Goal: Task Accomplishment & Management: Manage account settings

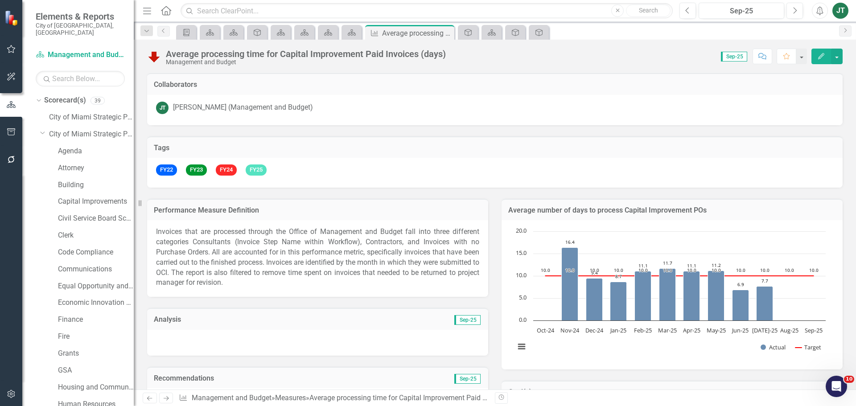
scroll to position [803, 0]
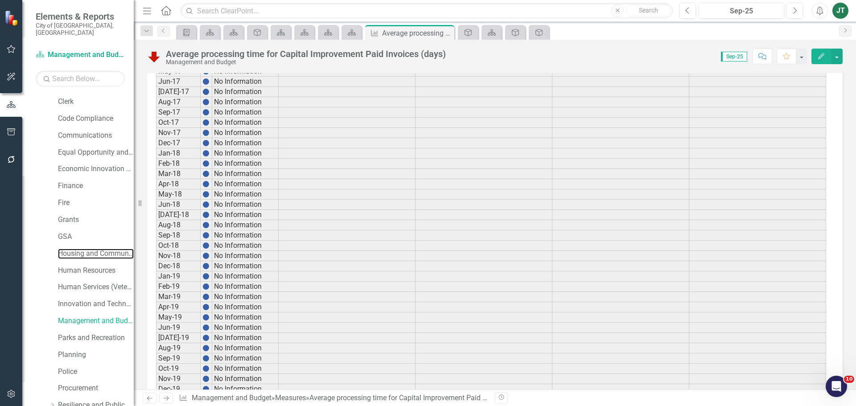
click at [74, 249] on link "Housing and Community Development" at bounding box center [96, 254] width 76 height 10
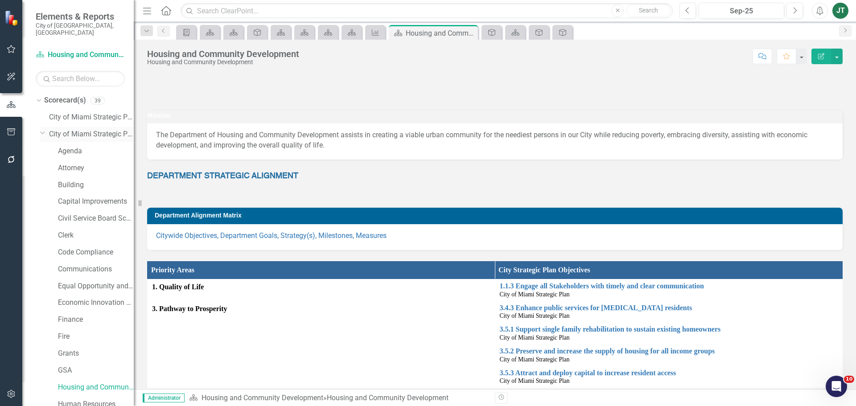
click at [44, 129] on icon "Dropdown" at bounding box center [42, 132] width 5 height 7
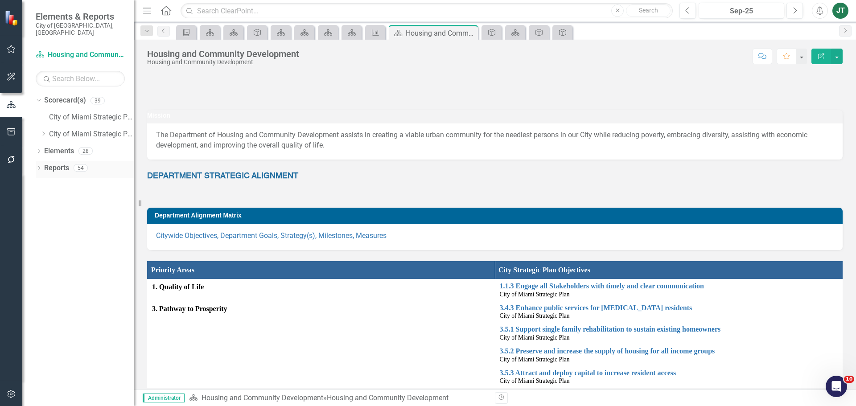
click at [40, 166] on icon "Dropdown" at bounding box center [39, 168] width 6 height 5
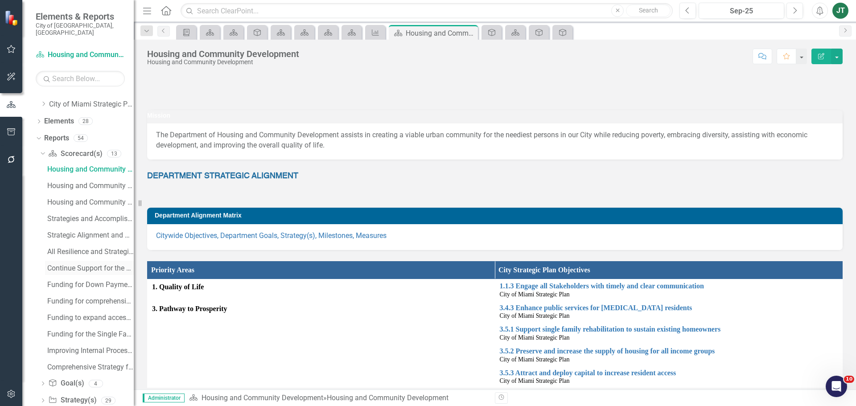
scroll to position [74, 0]
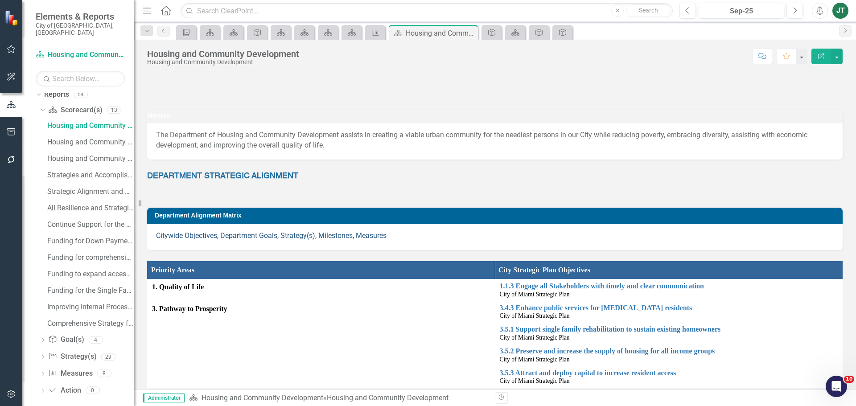
click at [339, 234] on p "Citywide Objectives, Department Goals, Strategy(s), Milestones, Measures" at bounding box center [495, 236] width 678 height 10
click at [338, 238] on link "Citywide Objectives, Department Goals, Strategy(s), Milestones, Measures" at bounding box center [271, 235] width 231 height 8
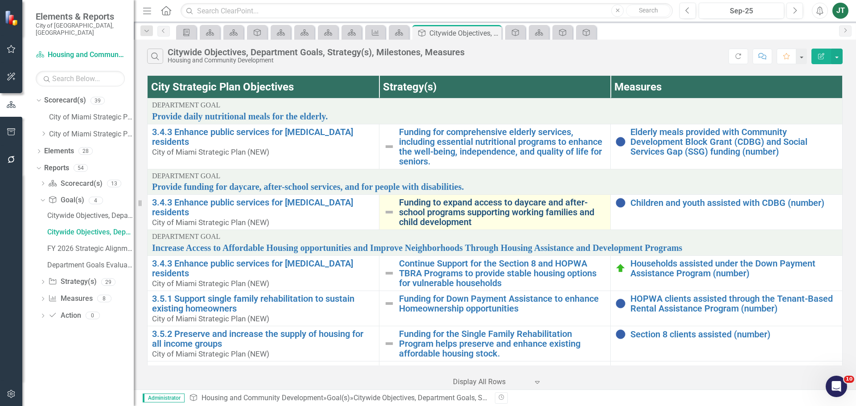
click at [417, 219] on link "Funding to expand access to daycare and after-school programs supporting workin…" at bounding box center [502, 212] width 207 height 29
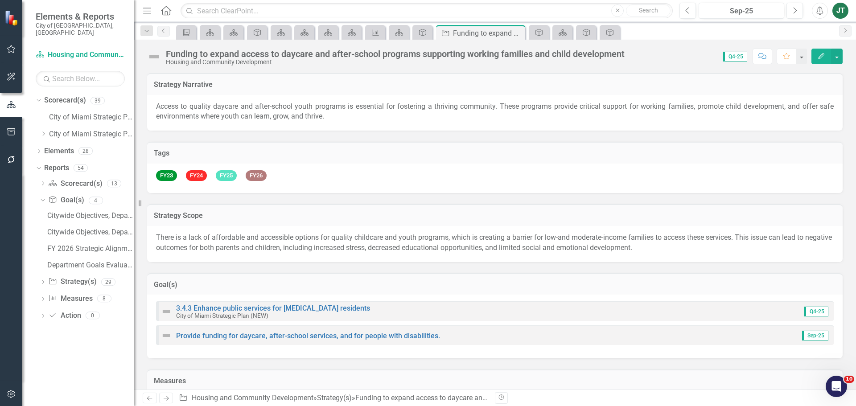
checkbox input "true"
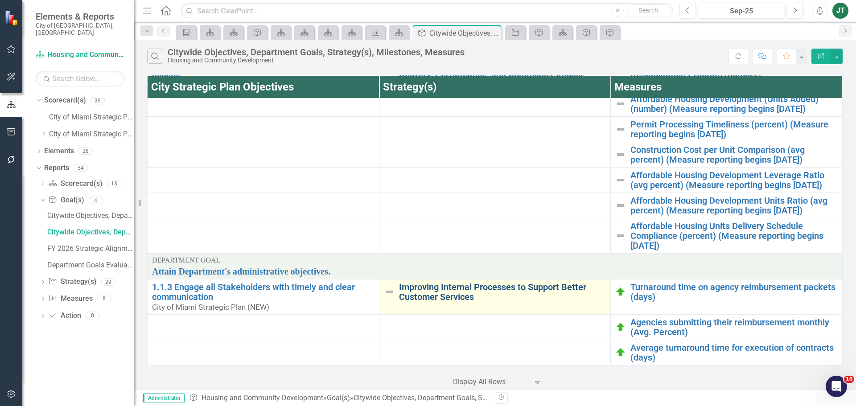
scroll to position [315, 0]
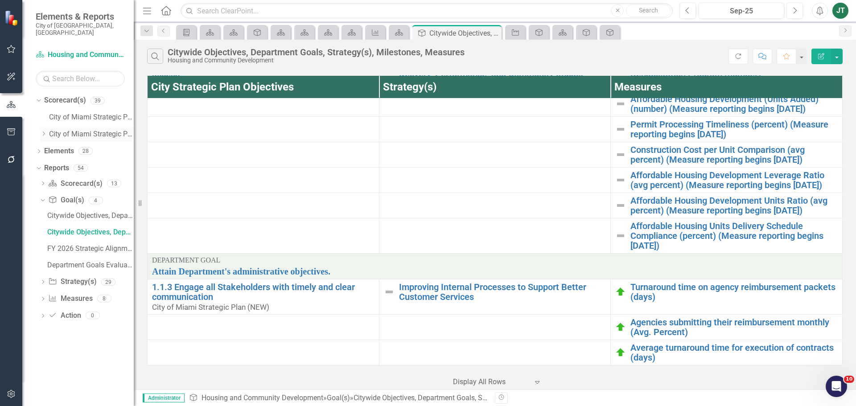
click at [44, 131] on icon "Dropdown" at bounding box center [43, 133] width 7 height 5
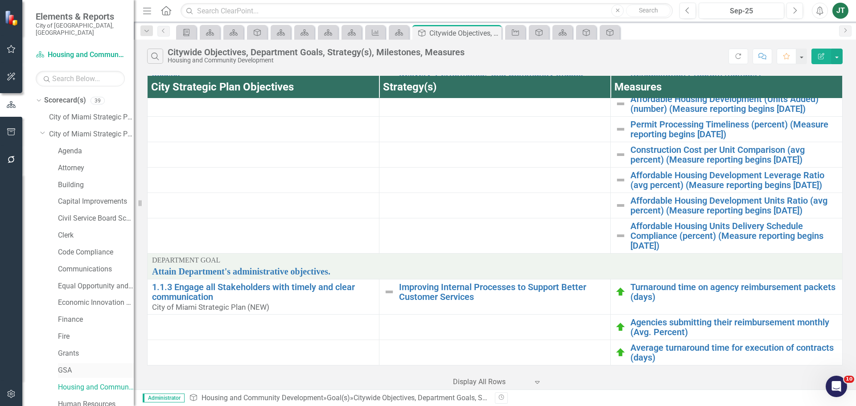
click at [68, 366] on link "GSA" at bounding box center [96, 371] width 76 height 10
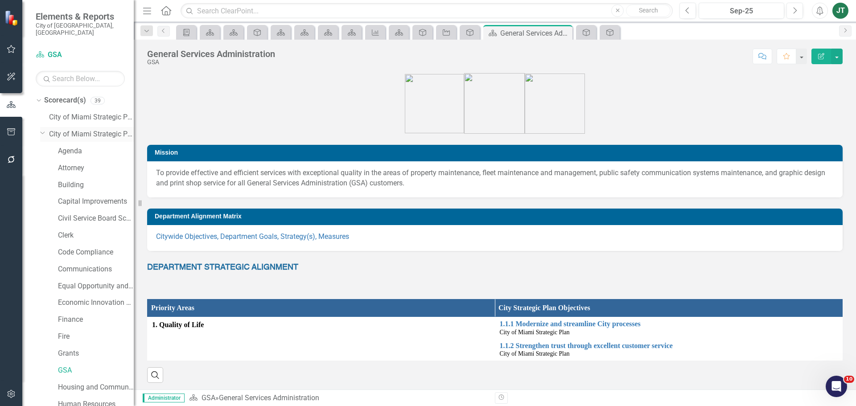
click at [42, 129] on icon "Dropdown" at bounding box center [42, 132] width 5 height 7
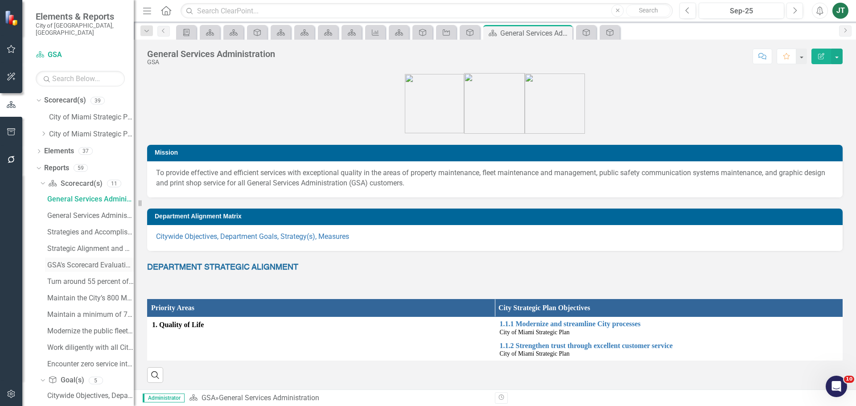
click at [83, 261] on div "GSA's Scorecard Evaluation and Recommendations" at bounding box center [90, 265] width 87 height 8
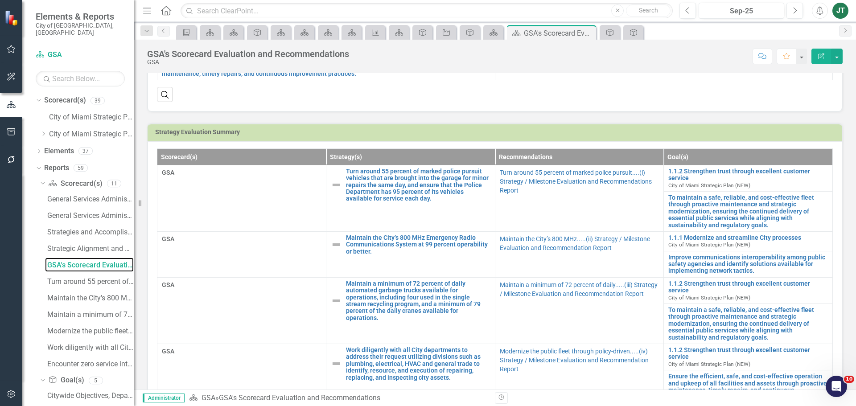
scroll to position [178, 0]
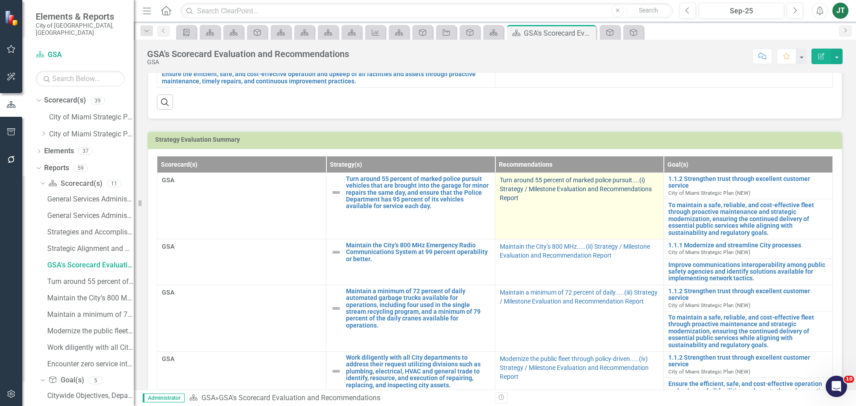
click at [533, 188] on link "Turn around 55 percent of marked police pursuit....(i) Strategy / Milestone Eva…" at bounding box center [576, 189] width 152 height 25
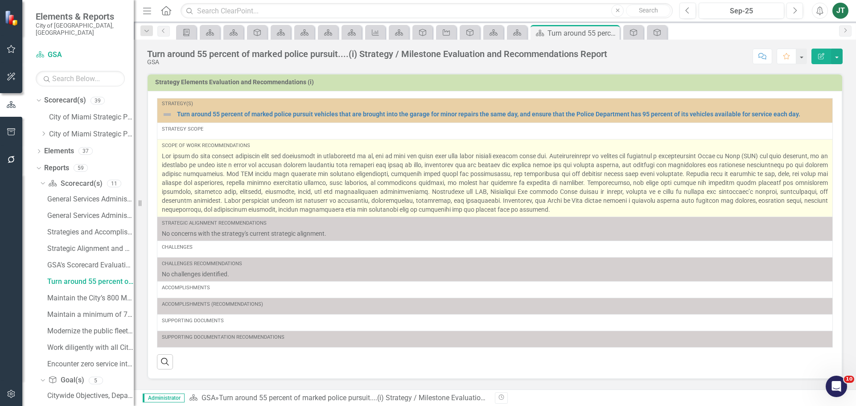
click at [459, 195] on p at bounding box center [495, 183] width 666 height 62
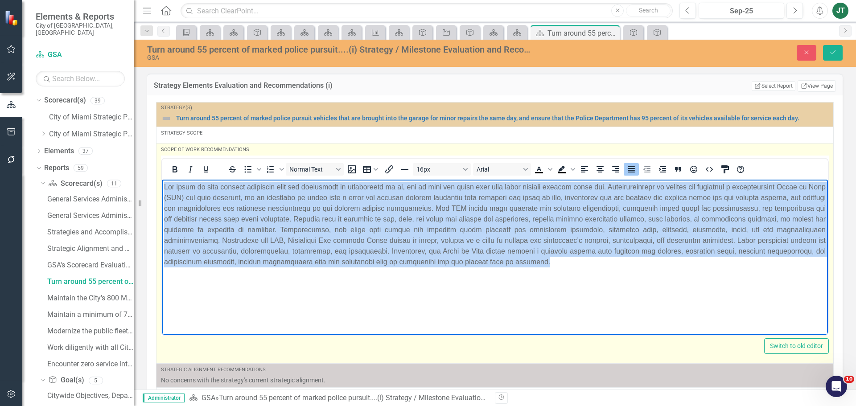
drag, startPoint x: 667, startPoint y: 267, endPoint x: 133, endPoint y: 166, distance: 543.2
click at [162, 179] on html at bounding box center [495, 246] width 666 height 134
copy p "The scope of work written describes what the department is accountable to do, b…"
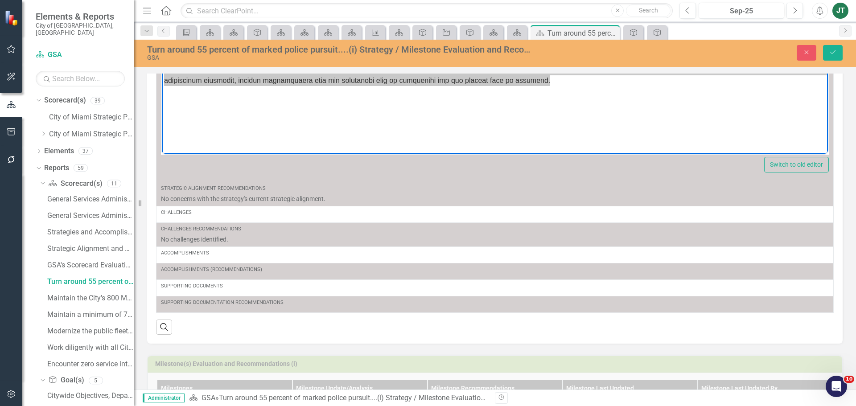
scroll to position [222, 0]
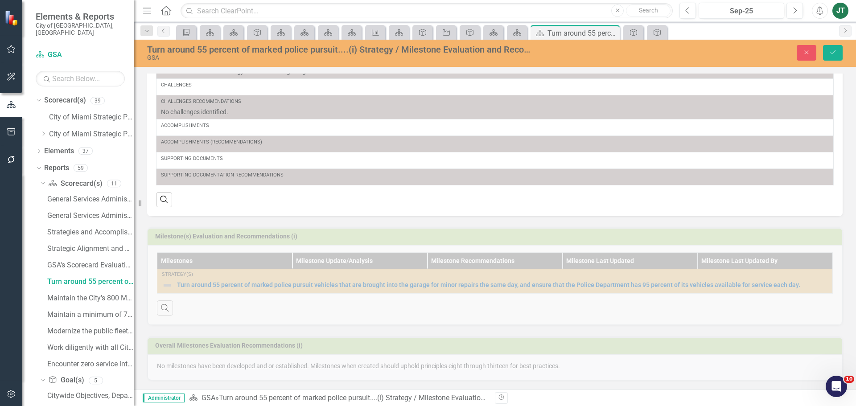
click at [388, 369] on div "Overall Milestones Evaluation Recommendations (i) No milestones have been devel…" at bounding box center [494, 353] width 709 height 55
click at [804, 53] on icon "Close" at bounding box center [807, 52] width 8 height 6
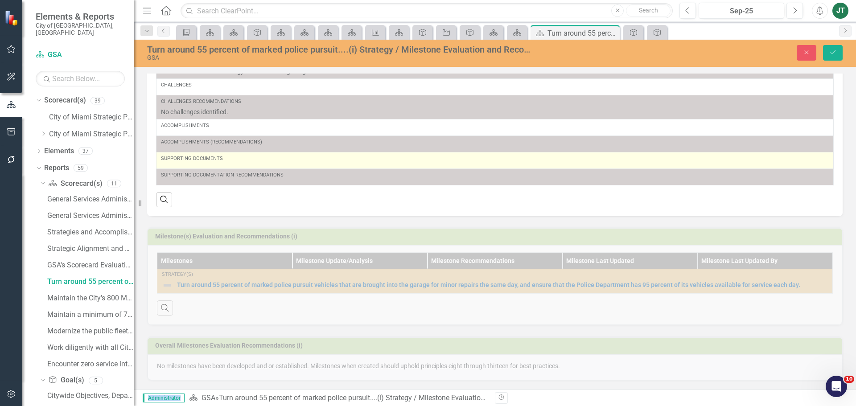
scroll to position [0, 0]
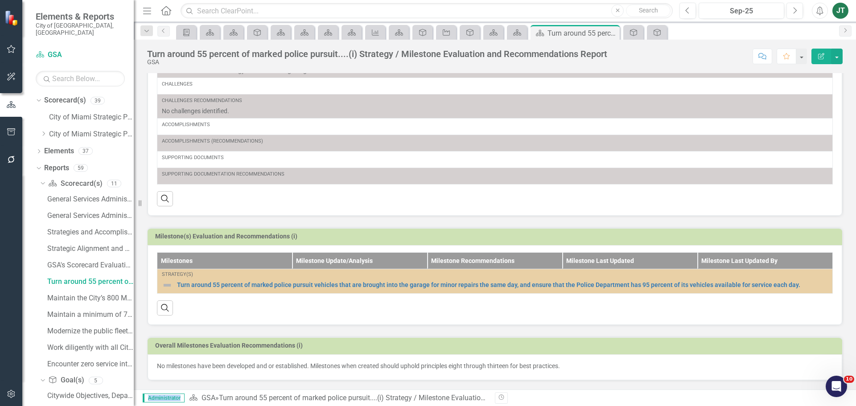
click at [487, 369] on p "No milestones have been developed and or established. Milestones when created s…" at bounding box center [495, 366] width 676 height 9
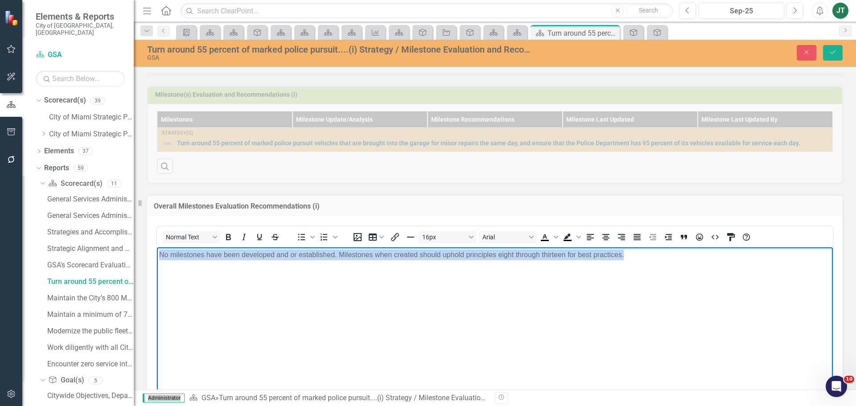
drag, startPoint x: 673, startPoint y: 256, endPoint x: 49, endPoint y: 248, distance: 623.9
click at [157, 248] on html "No milestones have been developed and or established. Milestones when created s…" at bounding box center [495, 314] width 676 height 134
copy p "No milestones have been developed and or established. Milestones when created s…"
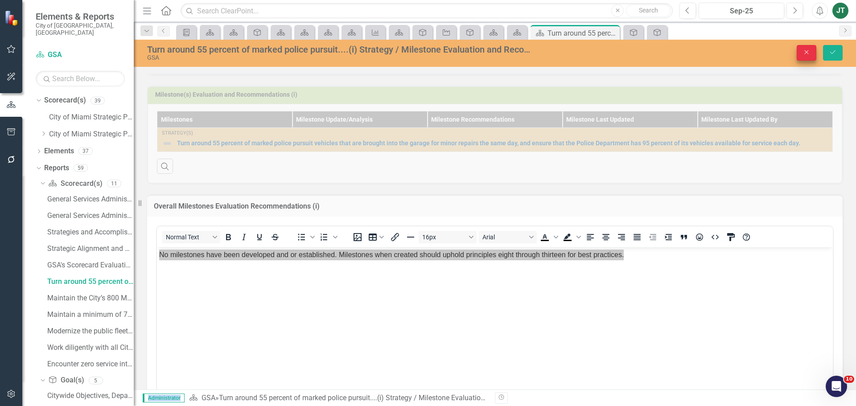
click at [812, 54] on button "Close" at bounding box center [807, 53] width 20 height 16
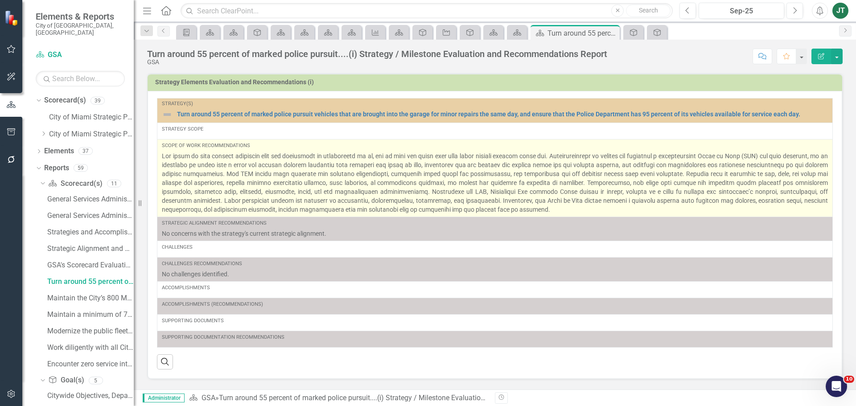
click at [359, 180] on p at bounding box center [495, 183] width 666 height 62
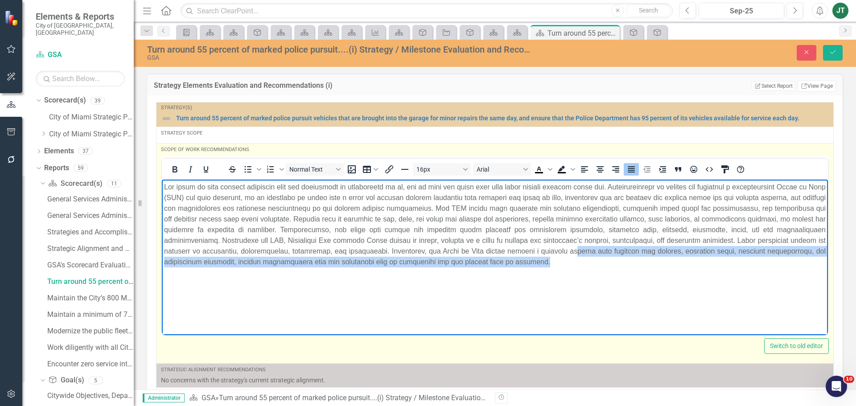
drag, startPoint x: 648, startPoint y: 256, endPoint x: 656, endPoint y: 265, distance: 13.0
click at [648, 258] on p "Rich Text Area. Press ALT-0 for help." at bounding box center [495, 224] width 662 height 86
click at [515, 261] on p "Rich Text Area. Press ALT-0 for help." at bounding box center [495, 224] width 662 height 86
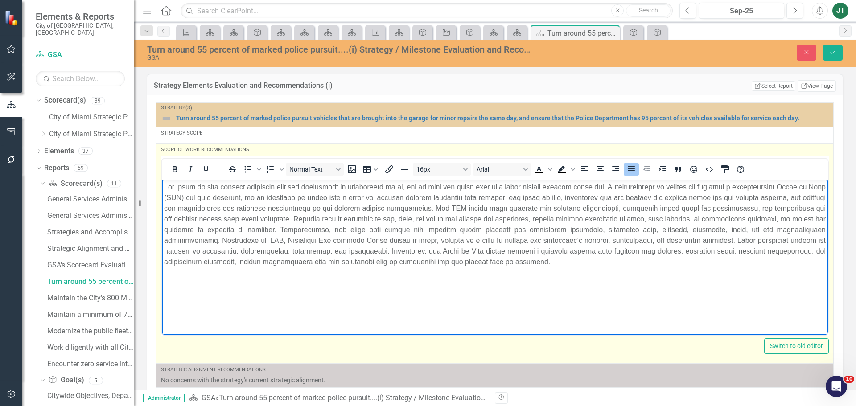
click at [661, 266] on p "Rich Text Area. Press ALT-0 for help." at bounding box center [495, 224] width 662 height 86
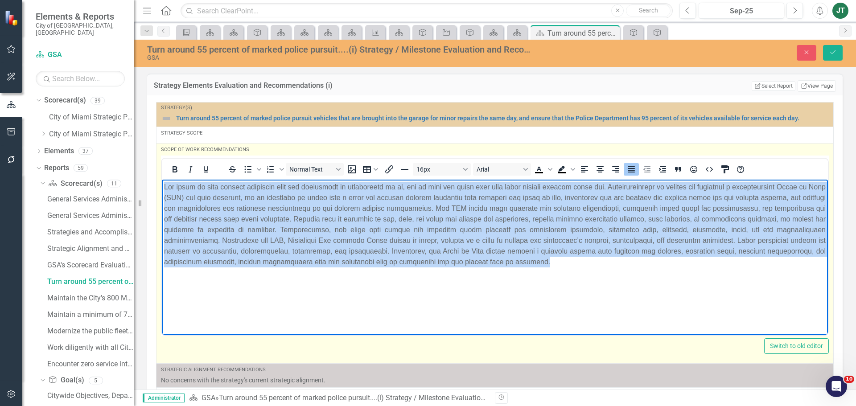
drag, startPoint x: 714, startPoint y: 266, endPoint x: 105, endPoint y: 157, distance: 619.4
click at [162, 179] on html at bounding box center [495, 246] width 666 height 134
copy p "The scope of work written describes what the department is accountable to do, b…"
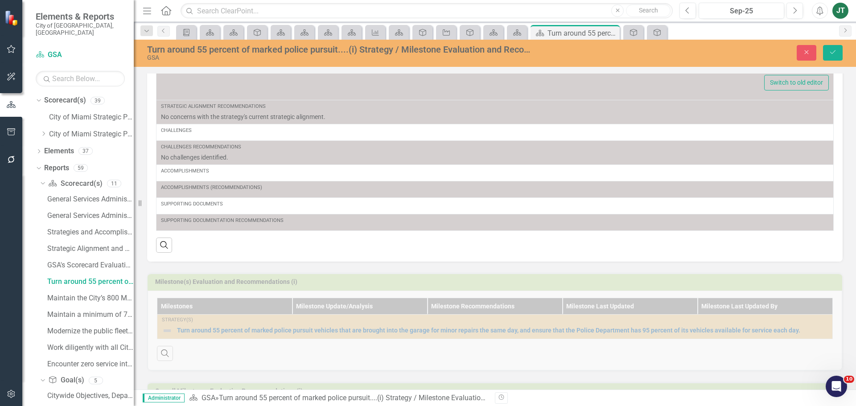
scroll to position [222, 0]
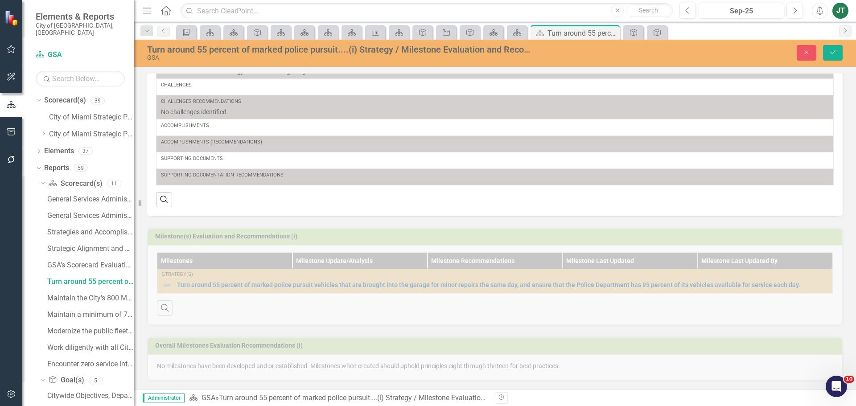
click at [809, 63] on div "Turn around 55 percent of marked police pursuit....(i) Strategy / Milestone Eva…" at bounding box center [495, 53] width 722 height 27
click at [808, 51] on icon "button" at bounding box center [807, 52] width 4 height 4
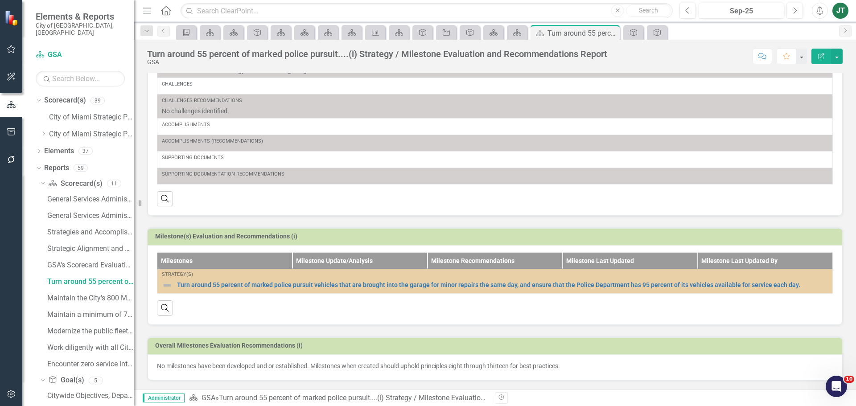
scroll to position [0, 0]
click at [322, 369] on p "No milestones have been developed and or established. Milestones when created s…" at bounding box center [495, 366] width 676 height 9
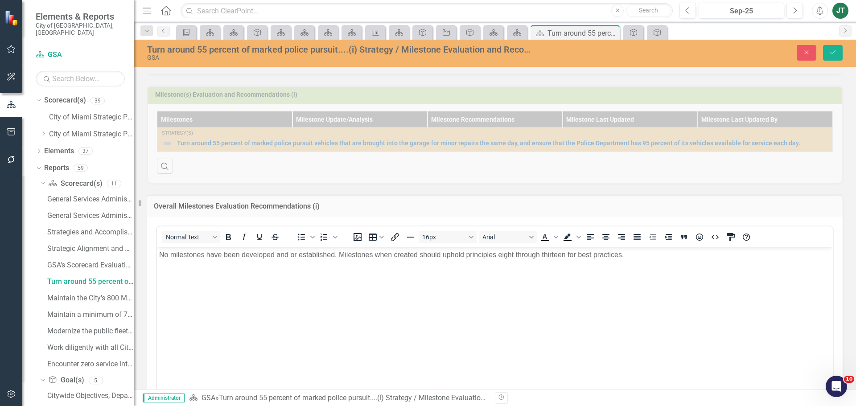
click at [320, 252] on p "No milestones have been developed and or established. Milestones when created s…" at bounding box center [495, 254] width 672 height 11
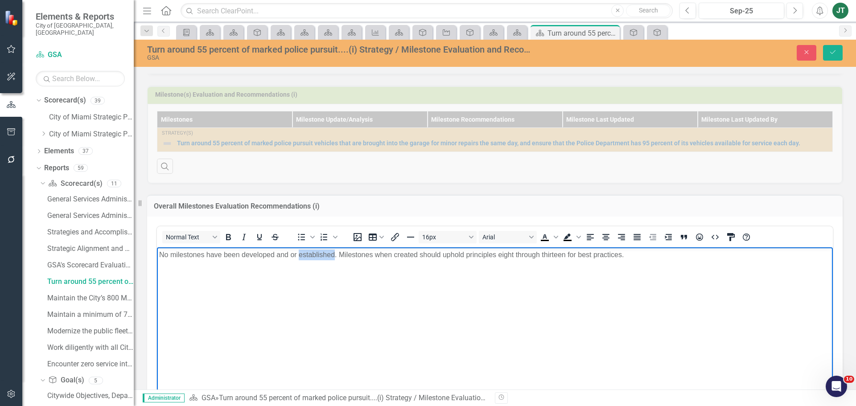
click at [320, 252] on p "No milestones have been developed and or established. Milestones when created s…" at bounding box center [495, 254] width 672 height 11
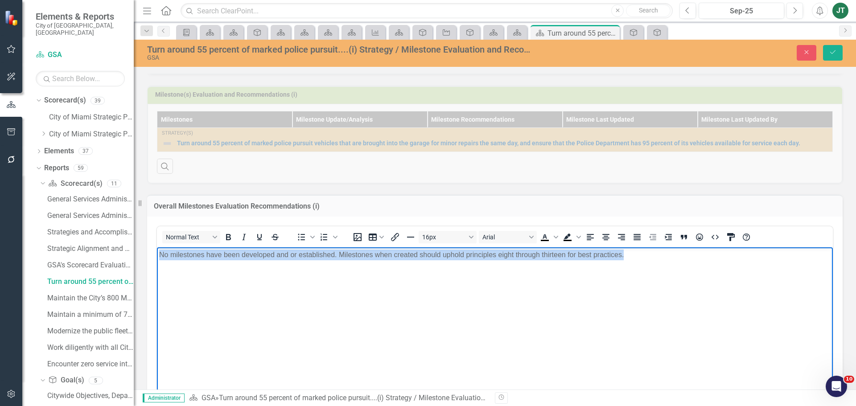
click at [320, 252] on p "No milestones have been developed and or established. Milestones when created s…" at bounding box center [495, 254] width 672 height 11
copy p "No milestones have been developed and or established. Milestones when created s…"
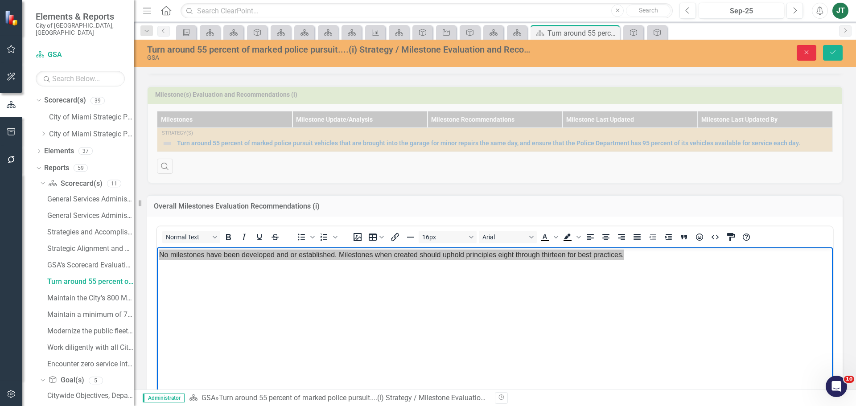
click at [807, 53] on icon "Close" at bounding box center [807, 52] width 8 height 6
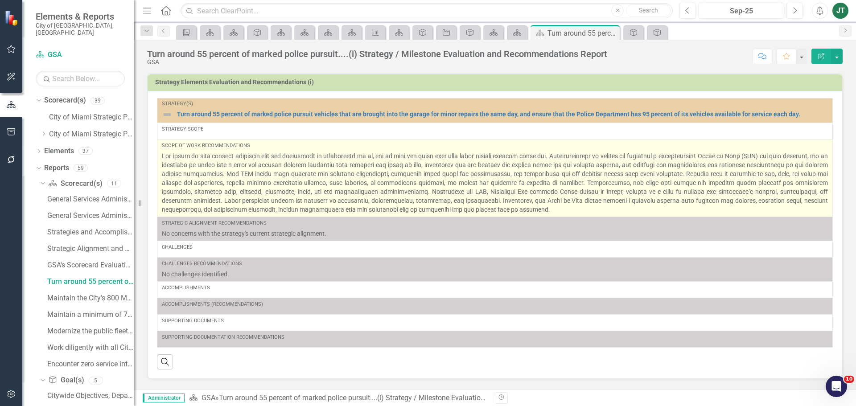
click at [451, 197] on p at bounding box center [495, 183] width 666 height 62
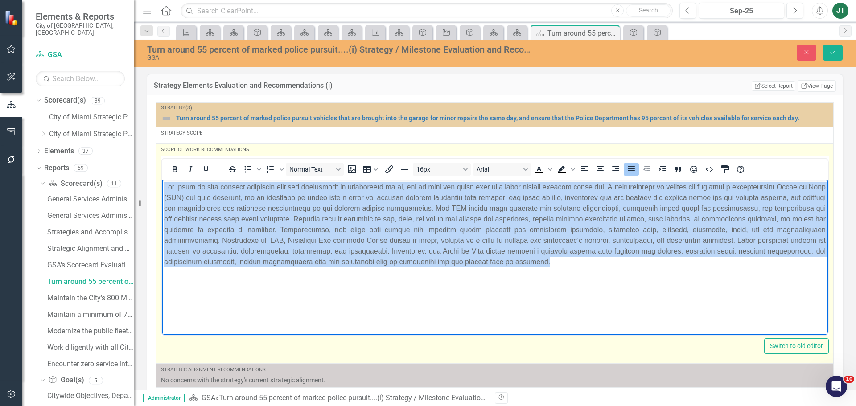
drag, startPoint x: 681, startPoint y: 270, endPoint x: 82, endPoint y: 170, distance: 606.7
click at [162, 179] on html at bounding box center [495, 246] width 666 height 134
copy p "The scope of work written describes what the department is accountable to do, b…"
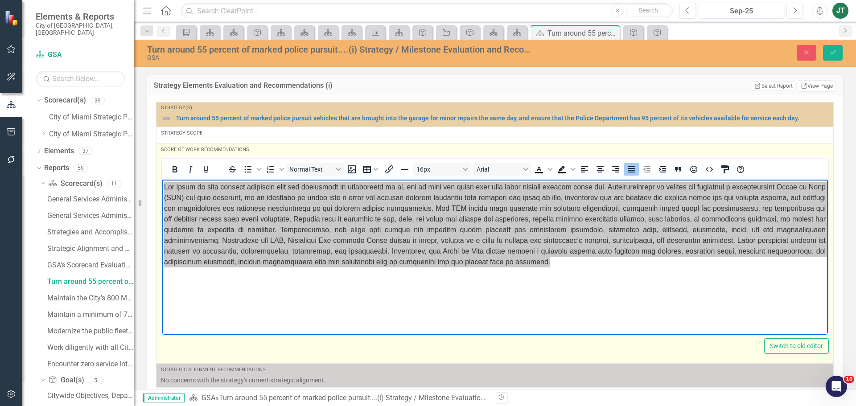
scroll to position [87, 0]
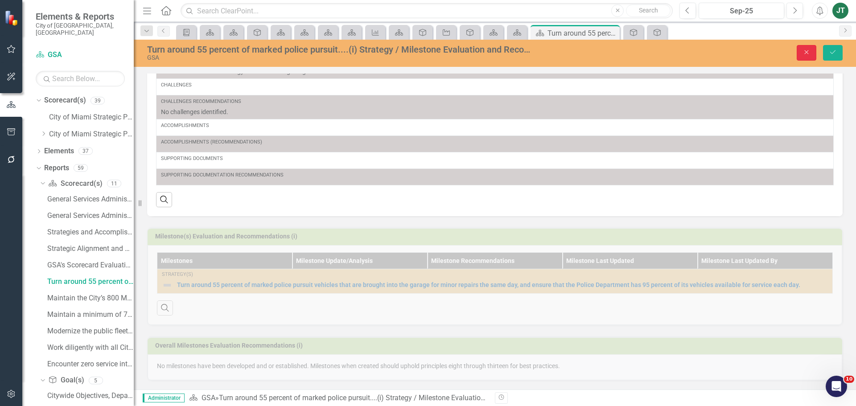
click at [813, 50] on button "Close" at bounding box center [807, 53] width 20 height 16
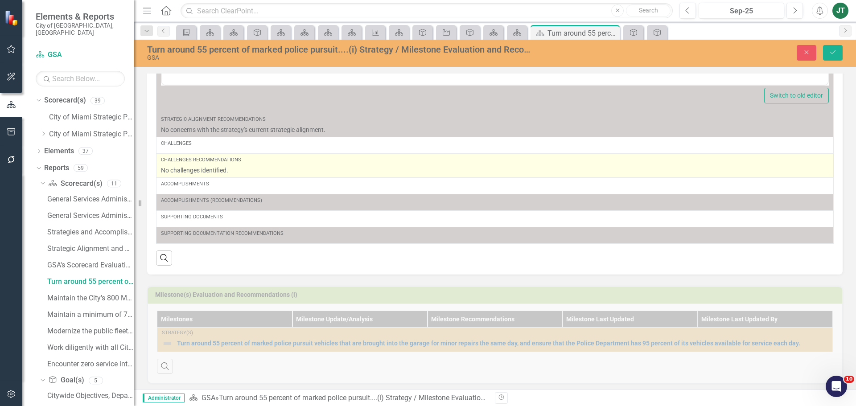
scroll to position [0, 0]
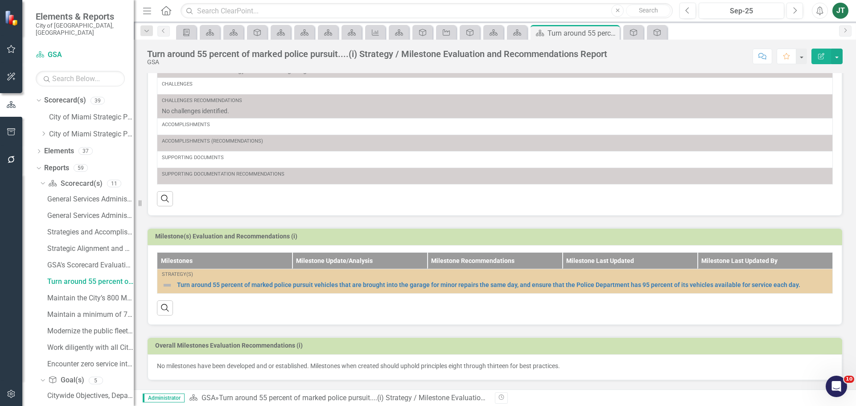
click at [243, 370] on p "No milestones have been developed and or established. Milestones when created s…" at bounding box center [495, 366] width 676 height 9
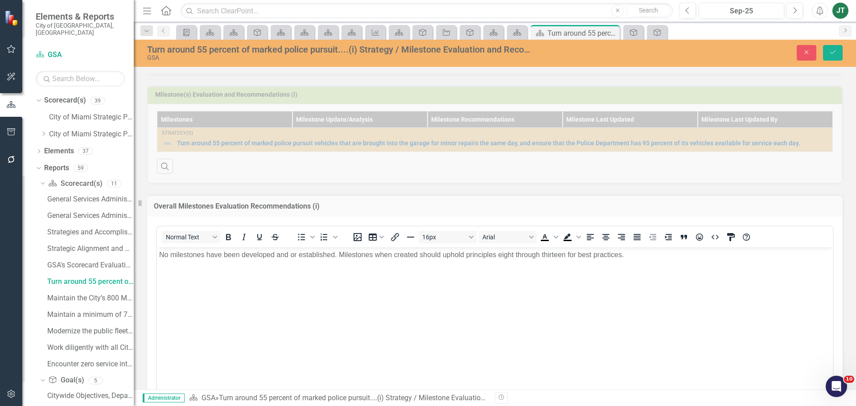
click at [260, 255] on p "No milestones have been developed and or established. Milestones when created s…" at bounding box center [495, 254] width 672 height 11
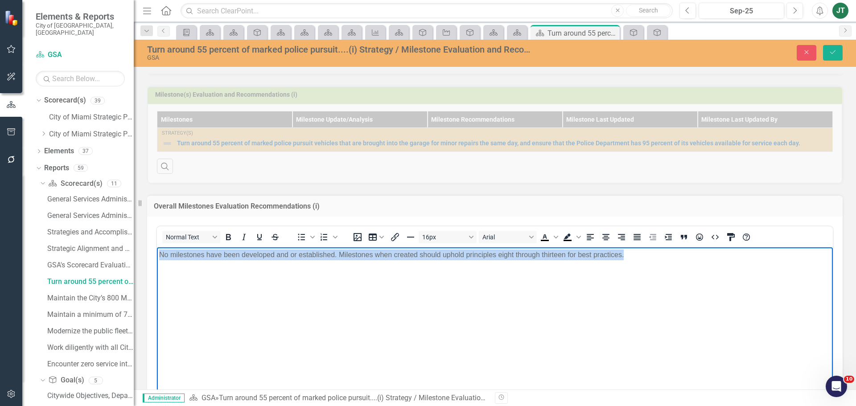
click at [260, 255] on p "No milestones have been developed and or established. Milestones when created s…" at bounding box center [495, 254] width 672 height 11
copy p "No milestones have been developed and or established. Milestones when created s…"
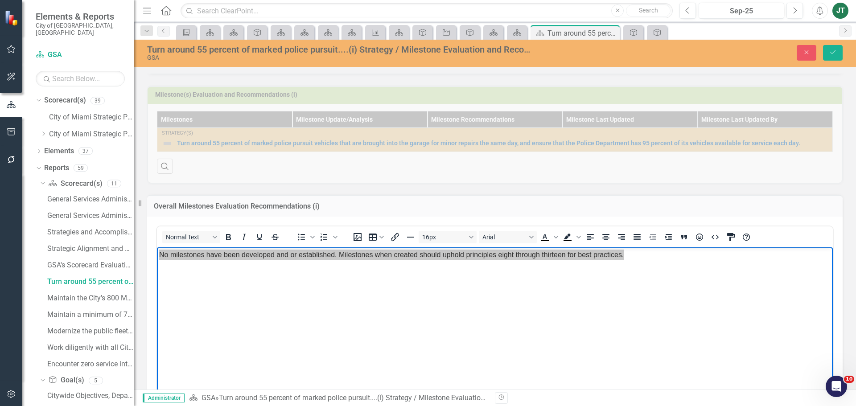
click at [668, 193] on div "Overall Milestones Evaluation Recommendations (i) <p>No milestones have been de…" at bounding box center [494, 328] width 709 height 289
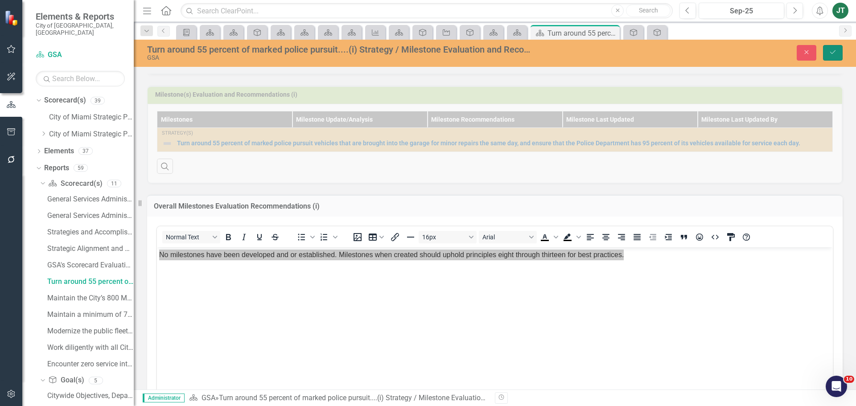
click at [840, 48] on button "Save" at bounding box center [833, 53] width 20 height 16
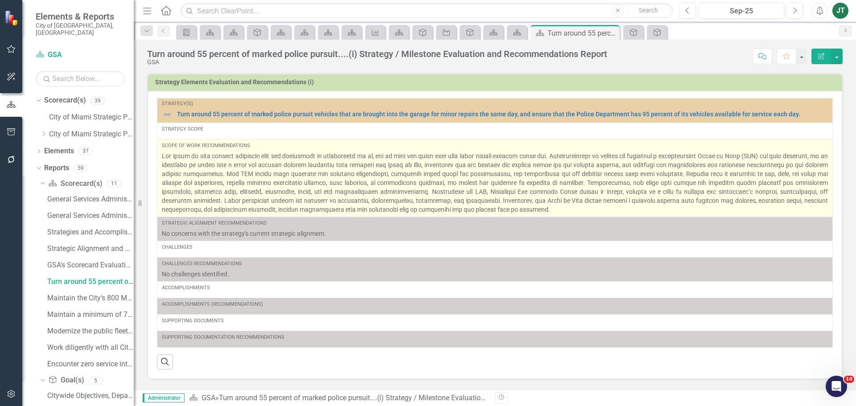
click at [252, 181] on p at bounding box center [495, 183] width 666 height 62
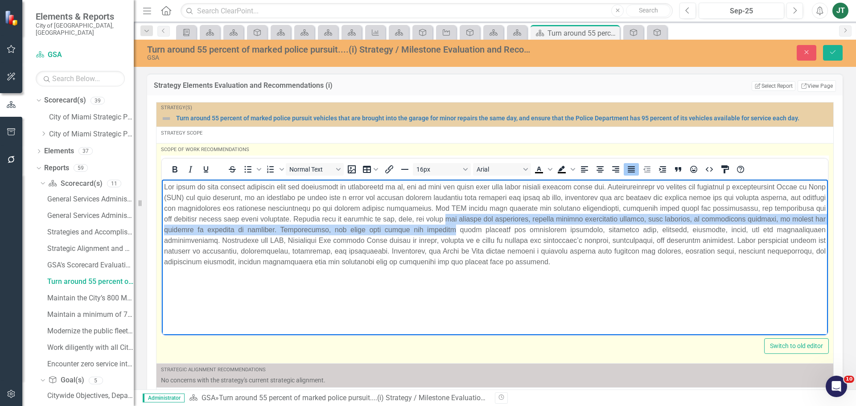
click at [513, 225] on p "Rich Text Area. Press ALT-0 for help." at bounding box center [495, 224] width 662 height 86
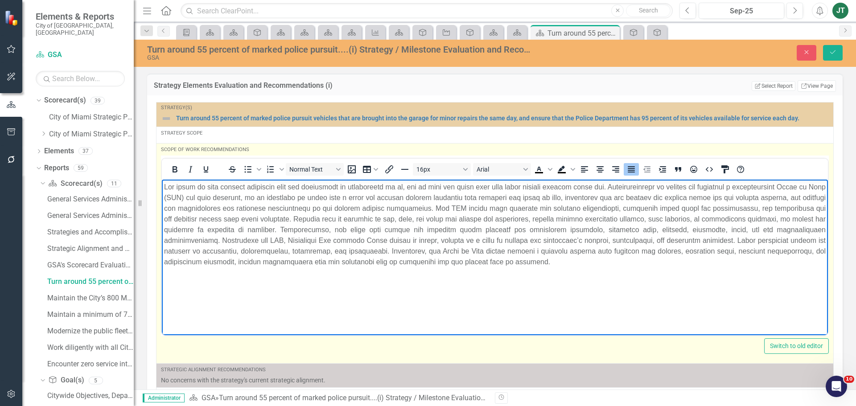
click at [699, 276] on body "Rich Text Area. Press ALT-0 for help." at bounding box center [495, 246] width 666 height 134
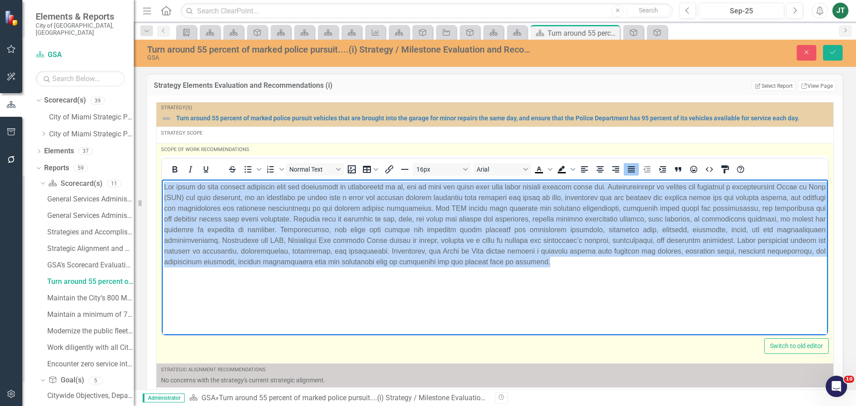
drag, startPoint x: 713, startPoint y: 269, endPoint x: 313, endPoint y: 330, distance: 404.2
click at [162, 179] on html at bounding box center [495, 246] width 666 height 134
copy p "The scope of work written describes what the department is accountable to do, b…"
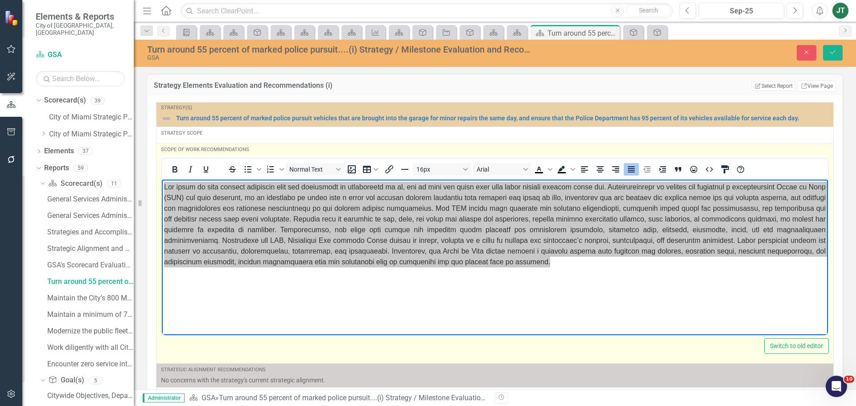
scroll to position [87, 0]
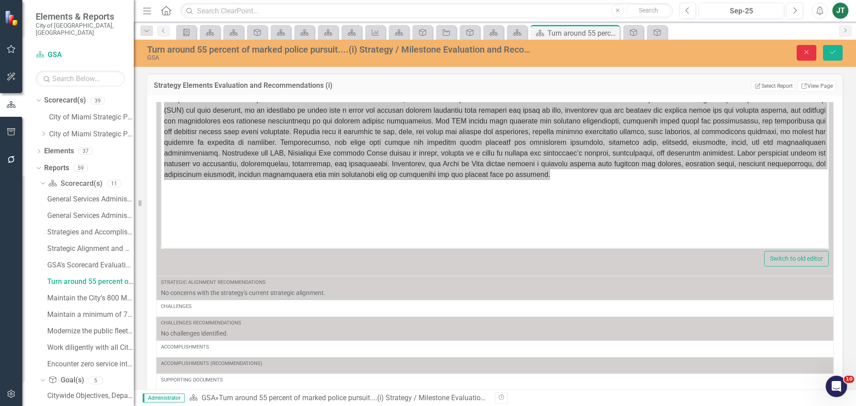
click at [804, 48] on button "Close" at bounding box center [807, 53] width 20 height 16
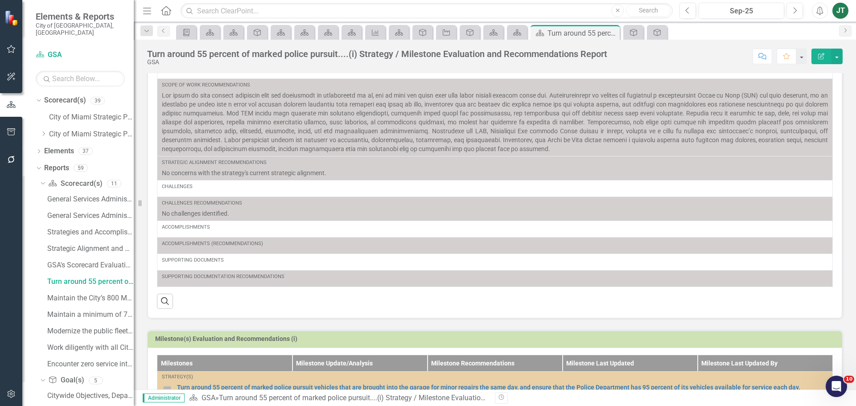
scroll to position [163, 0]
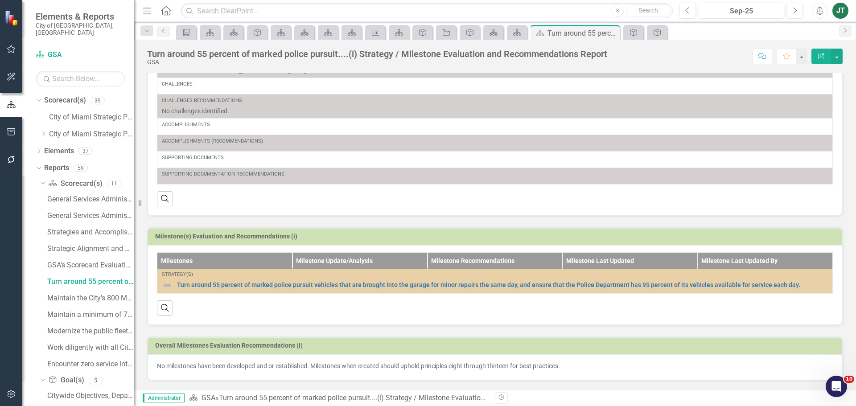
click at [275, 363] on p "No milestones have been developed and or established. Milestones when created s…" at bounding box center [495, 366] width 676 height 9
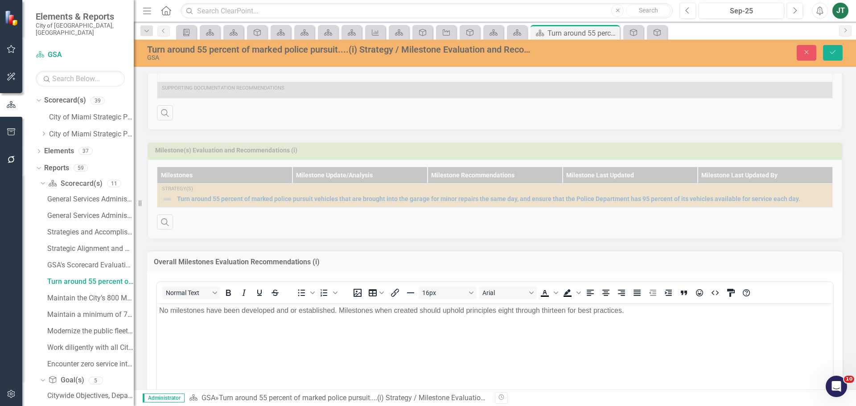
scroll to position [398, 0]
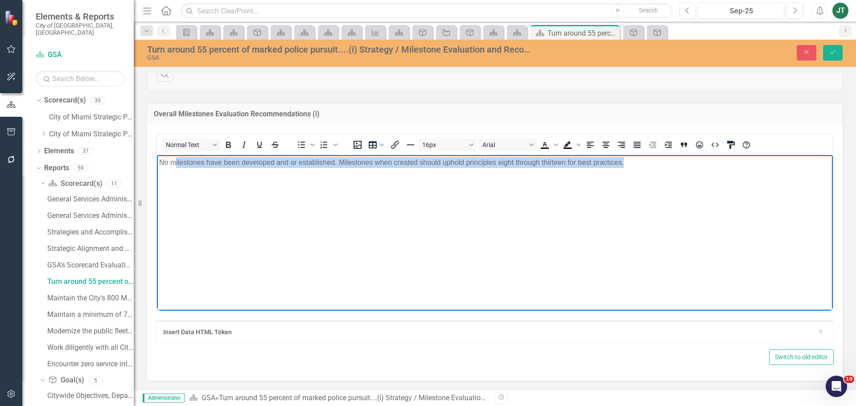
drag, startPoint x: 731, startPoint y: 160, endPoint x: 342, endPoint y: 309, distance: 417.4
click at [177, 155] on body "No milestones have been developed and or established. Milestones when created s…" at bounding box center [495, 222] width 676 height 134
click at [271, 166] on p "No milestones have been developed and or established. Milestones when created s…" at bounding box center [495, 162] width 672 height 11
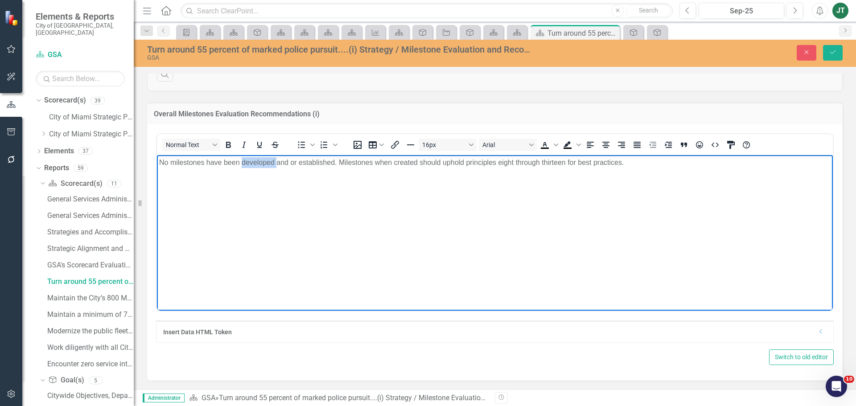
click at [271, 166] on p "No milestones have been developed and or established. Milestones when created s…" at bounding box center [495, 162] width 672 height 11
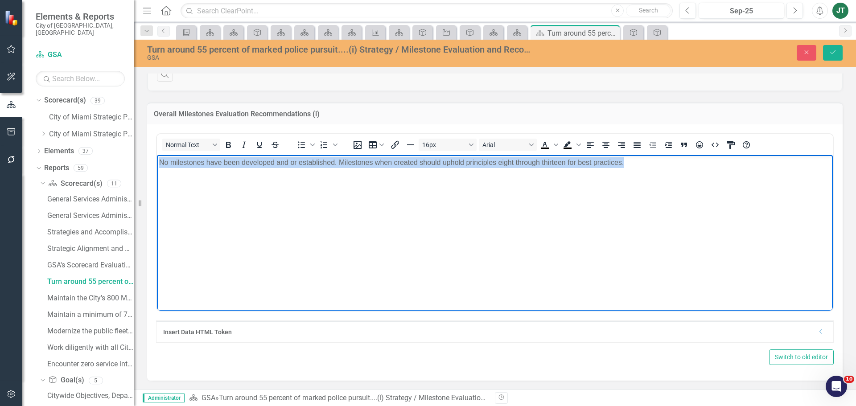
click at [271, 166] on p "No milestones have been developed and or established. Milestones when created s…" at bounding box center [495, 162] width 672 height 11
copy p "No milestones have been developed and or established. Milestones when created s…"
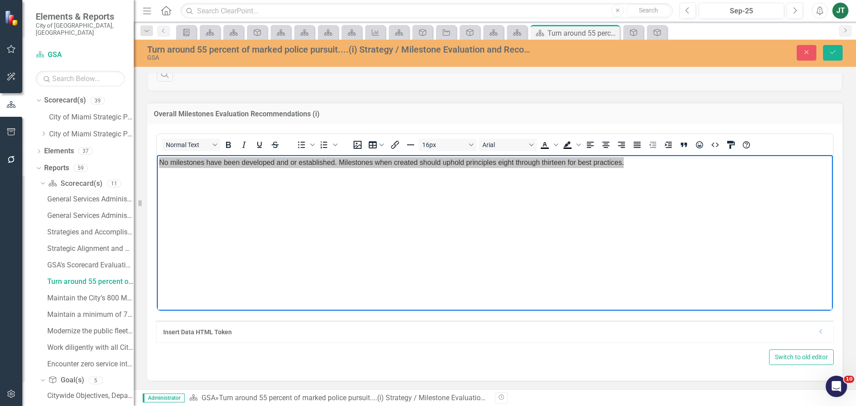
click at [818, 52] on div "Close Save" at bounding box center [706, 53] width 288 height 16
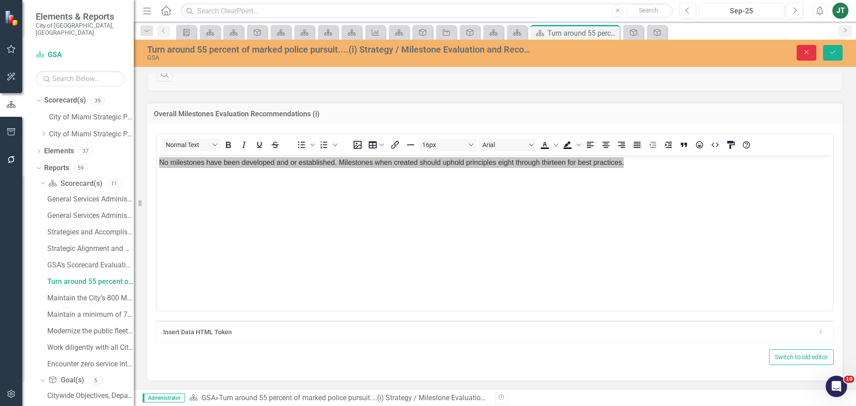
click at [813, 54] on button "Close" at bounding box center [807, 53] width 20 height 16
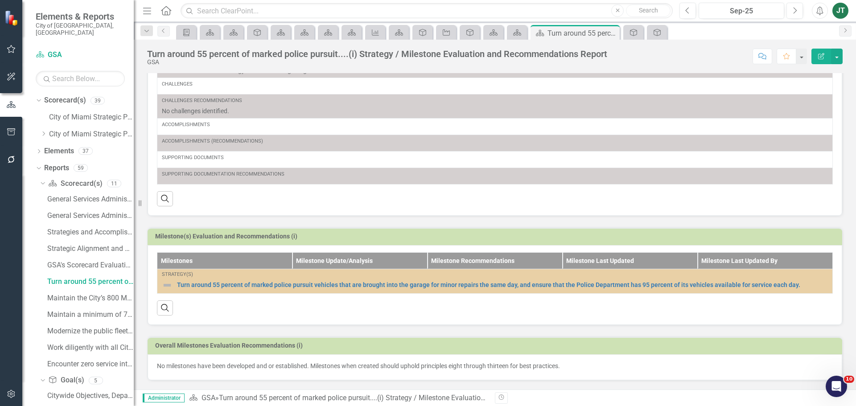
click at [270, 369] on p "No milestones have been developed and or established. Milestones when created s…" at bounding box center [495, 366] width 676 height 9
click at [276, 364] on p "No milestones have been developed and or established. Milestones when created s…" at bounding box center [495, 366] width 676 height 9
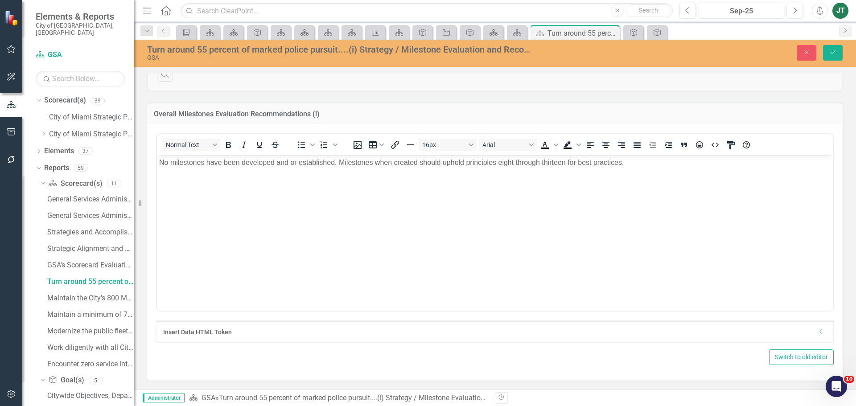
scroll to position [0, 0]
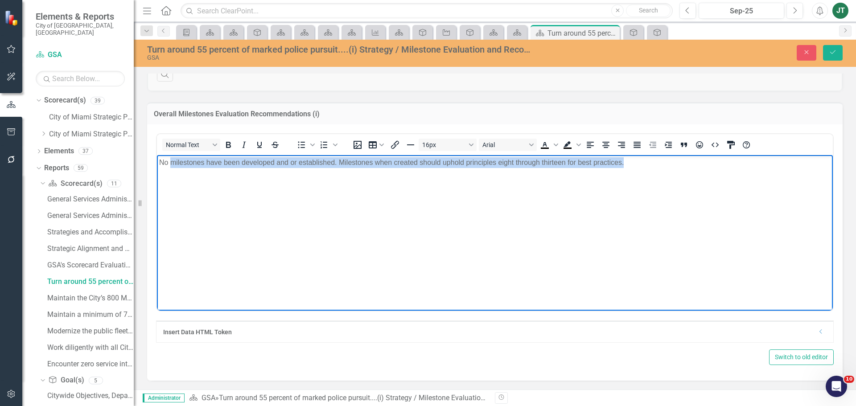
drag, startPoint x: 173, startPoint y: 161, endPoint x: 614, endPoint y: 172, distance: 441.6
click at [644, 181] on body "No milestones have been developed and or established. Milestones when created s…" at bounding box center [495, 222] width 676 height 134
copy p "milestones have been developed and or established. Milestones when created shou…"
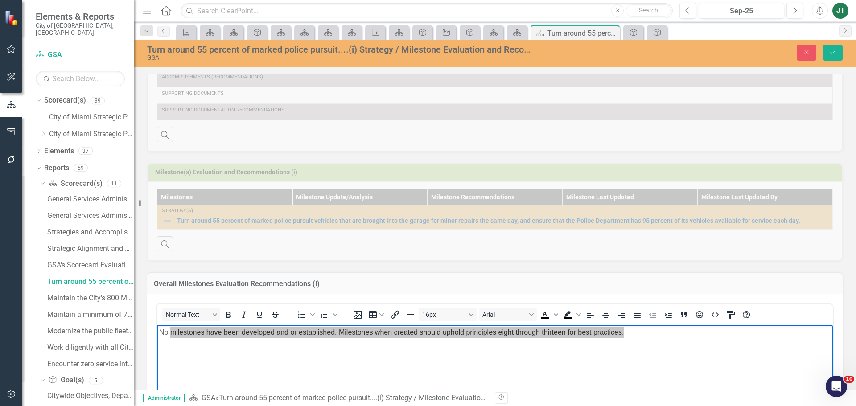
scroll to position [130, 0]
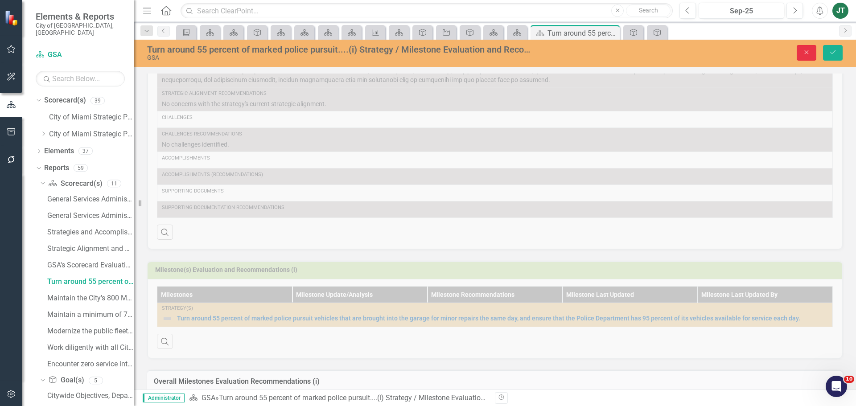
click at [810, 49] on icon "Close" at bounding box center [807, 52] width 8 height 6
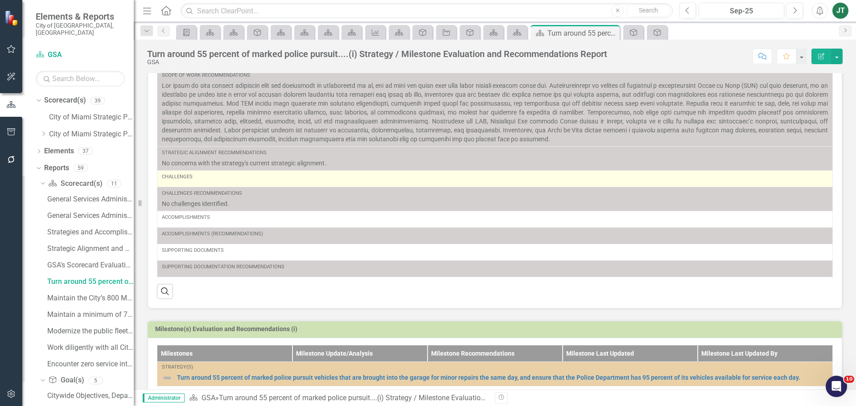
scroll to position [0, 0]
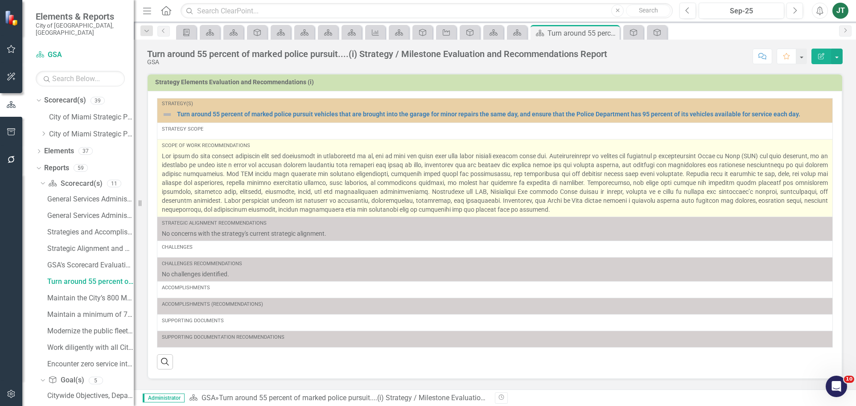
click at [340, 183] on p at bounding box center [495, 183] width 666 height 62
click at [340, 182] on p at bounding box center [495, 183] width 666 height 62
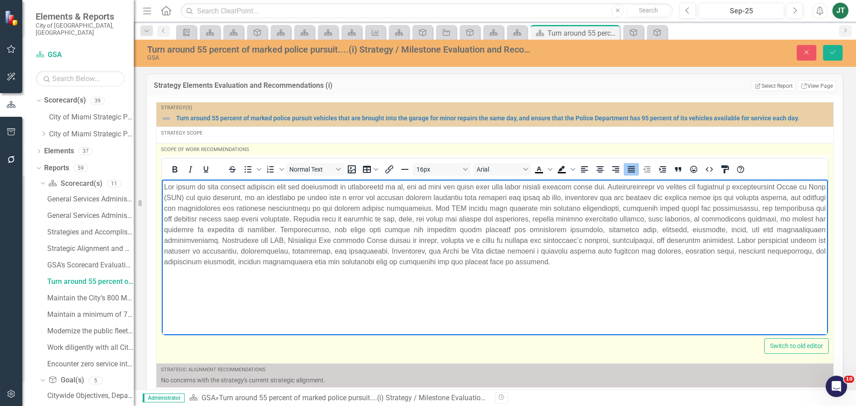
click at [462, 232] on p "Rich Text Area. Press ALT-0 for help." at bounding box center [495, 224] width 662 height 86
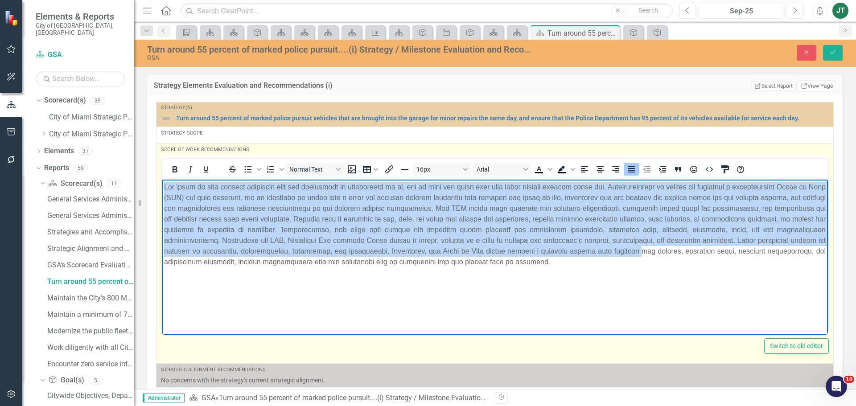
drag, startPoint x: 720, startPoint y: 253, endPoint x: 125, endPoint y: 175, distance: 599.5
click at [162, 179] on html at bounding box center [495, 246] width 666 height 134
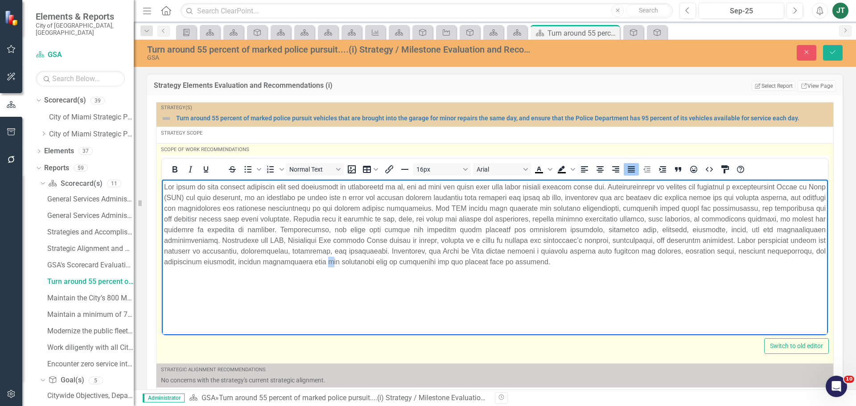
drag, startPoint x: 404, startPoint y: 259, endPoint x: 417, endPoint y: 260, distance: 12.5
click at [406, 259] on p "Rich Text Area. Press ALT-0 for help." at bounding box center [495, 224] width 662 height 86
click at [619, 280] on body "Rich Text Area. Press ALT-0 for help." at bounding box center [495, 246] width 666 height 134
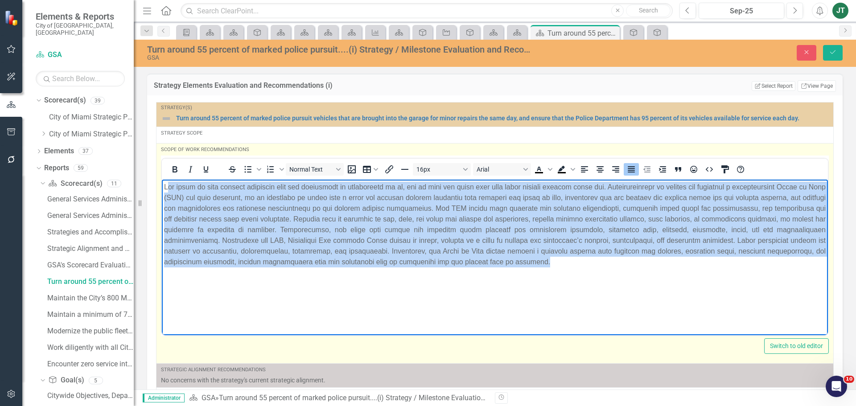
drag, startPoint x: 688, startPoint y: 272, endPoint x: 300, endPoint y: 188, distance: 396.4
click at [176, 179] on html at bounding box center [495, 246] width 666 height 134
click at [547, 226] on p "Rich Text Area. Press ALT-0 for help." at bounding box center [495, 224] width 662 height 86
drag, startPoint x: 660, startPoint y: 264, endPoint x: 263, endPoint y: 208, distance: 401.2
click at [162, 179] on html at bounding box center [495, 246] width 666 height 134
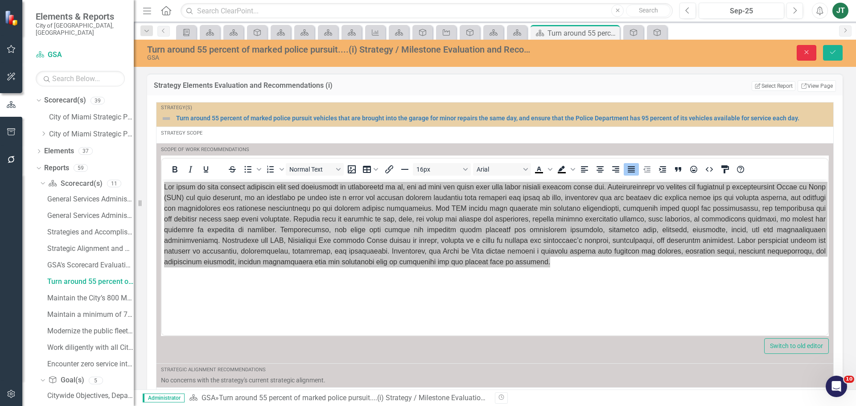
click at [804, 56] on button "Close" at bounding box center [807, 53] width 20 height 16
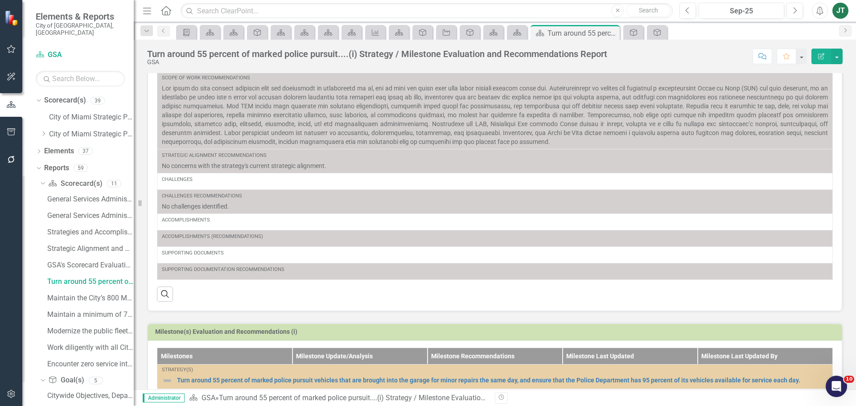
scroll to position [163, 0]
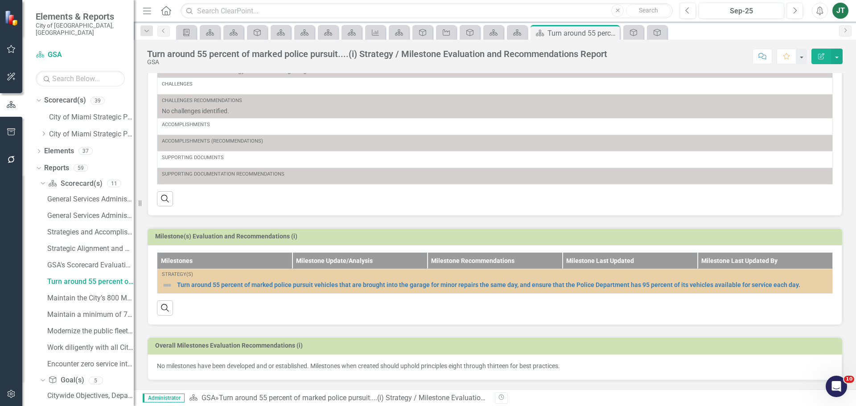
click at [257, 366] on p "No milestones have been developed and or established. Milestones when created s…" at bounding box center [495, 366] width 676 height 9
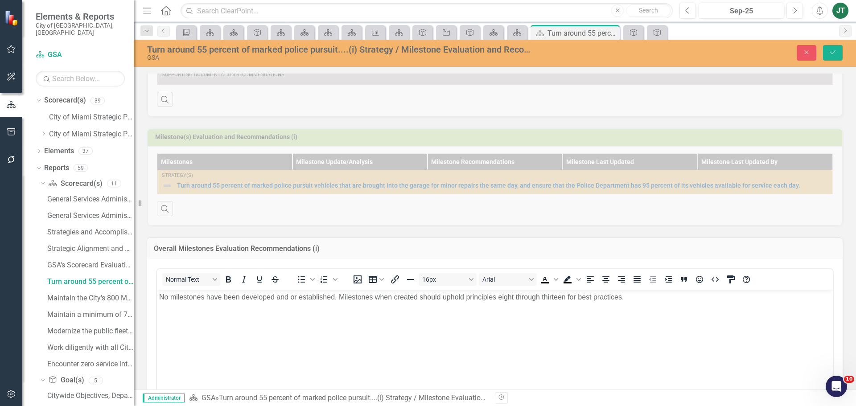
scroll to position [398, 0]
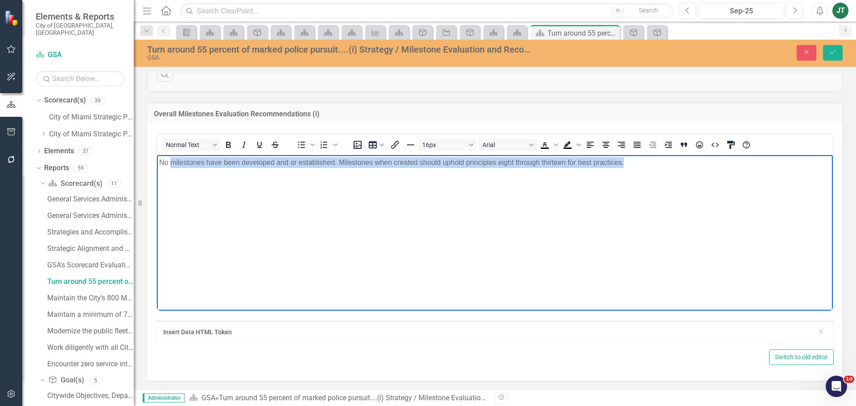
drag, startPoint x: 170, startPoint y: 163, endPoint x: 672, endPoint y: 178, distance: 502.3
click at [672, 178] on body "No milestones have been developed and or established. Milestones when created s…" at bounding box center [495, 222] width 676 height 134
drag, startPoint x: 500, startPoint y: 176, endPoint x: 501, endPoint y: 170, distance: 5.8
click at [500, 176] on body "No milestones have been developed and or established. Milestones when created s…" at bounding box center [495, 222] width 676 height 134
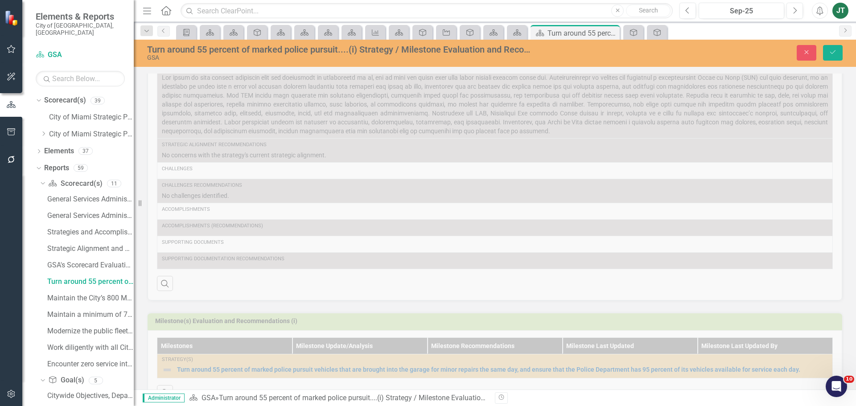
scroll to position [0, 0]
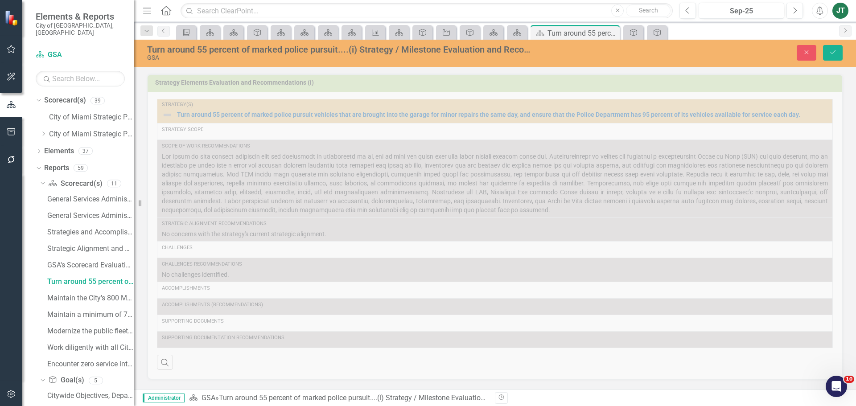
click at [449, 191] on div "Strategy Elements Evaluation and Recommendations (i) Strategy(s) Turn around 55…" at bounding box center [494, 221] width 709 height 318
click at [825, 52] on button "Save" at bounding box center [833, 53] width 20 height 16
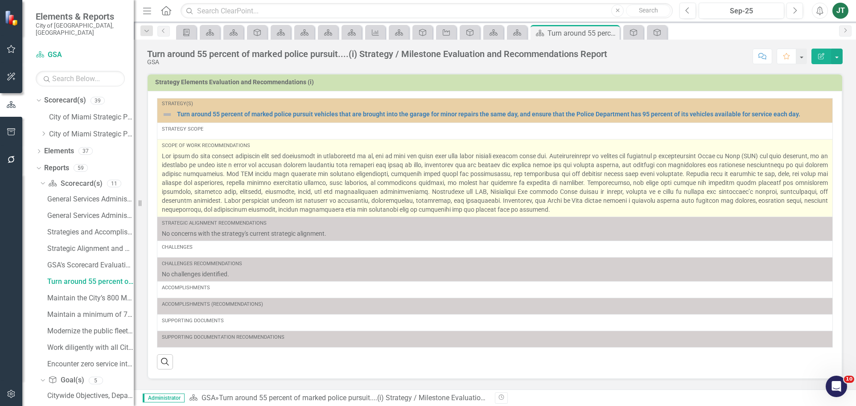
click at [731, 195] on p at bounding box center [495, 183] width 666 height 62
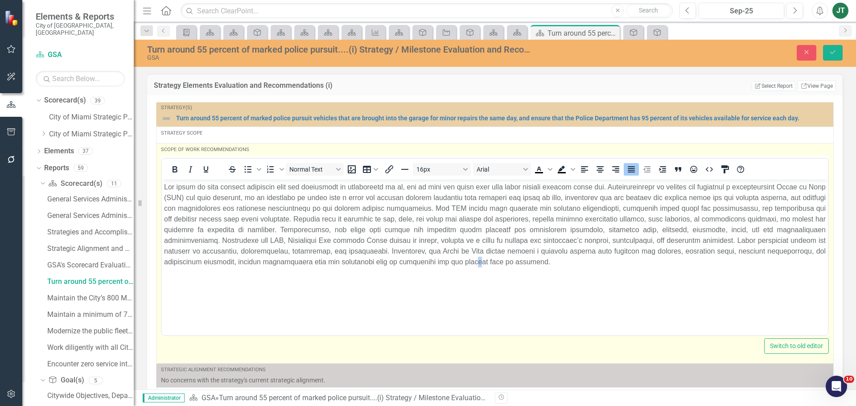
drag, startPoint x: 562, startPoint y: 264, endPoint x: 601, endPoint y: 264, distance: 39.2
click at [562, 264] on p "Rich Text Area. Press ALT-0 for help." at bounding box center [495, 224] width 662 height 86
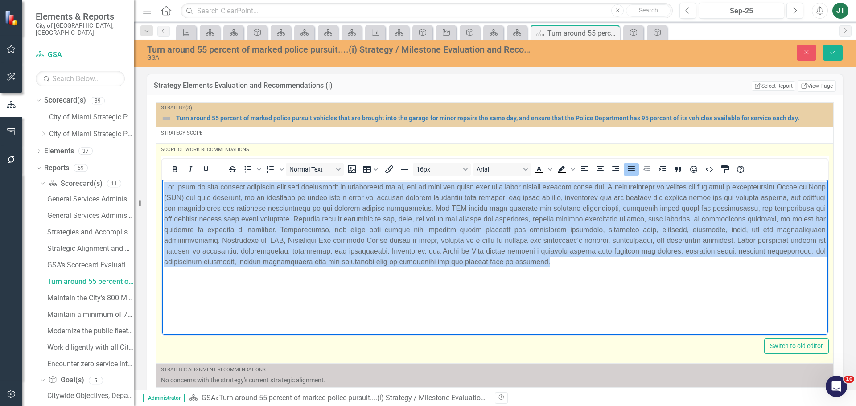
drag, startPoint x: 688, startPoint y: 264, endPoint x: 249, endPoint y: 327, distance: 443.3
click at [162, 179] on html at bounding box center [495, 246] width 666 height 134
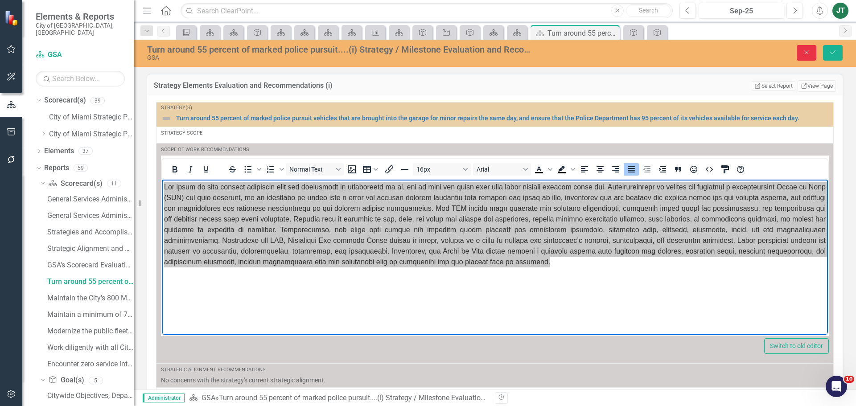
click at [800, 53] on button "Close" at bounding box center [807, 53] width 20 height 16
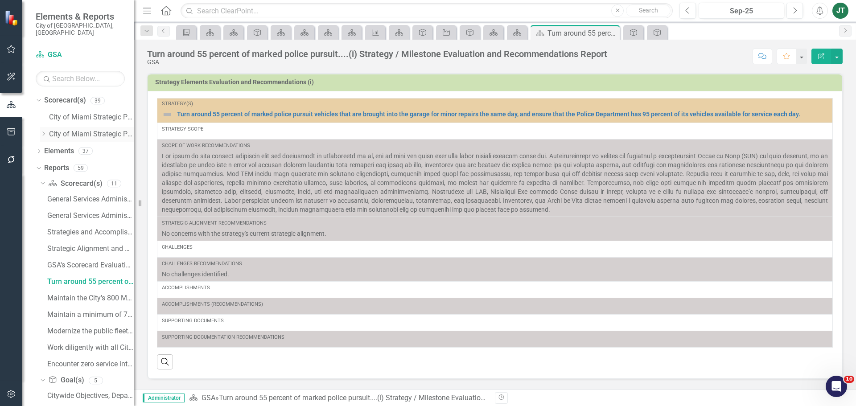
click at [42, 127] on div "Dropdown City of Miami Strategic Plan (NEW)" at bounding box center [87, 134] width 94 height 15
click at [43, 131] on icon "Dropdown" at bounding box center [43, 133] width 7 height 5
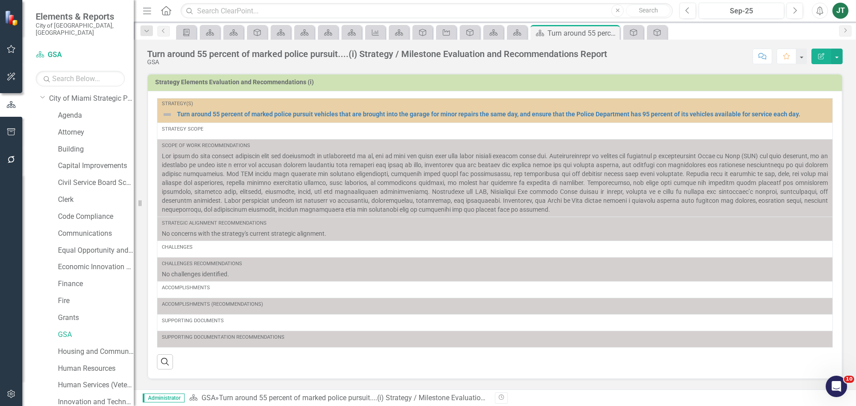
scroll to position [134, 0]
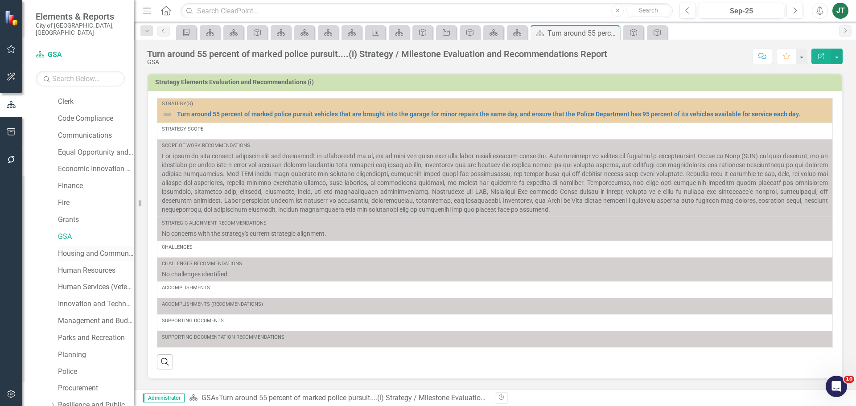
click at [81, 249] on link "Housing and Community Development" at bounding box center [96, 254] width 76 height 10
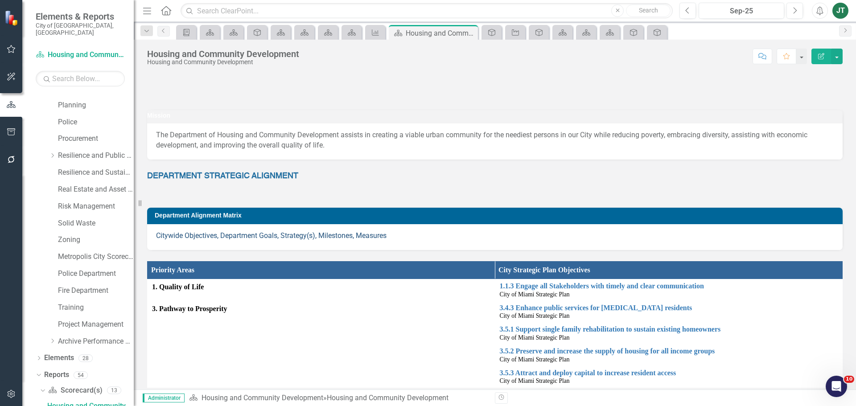
click at [266, 239] on link "Citywide Objectives, Department Goals, Strategy(s), Milestones, Measures" at bounding box center [271, 235] width 231 height 8
